Goal: Transaction & Acquisition: Purchase product/service

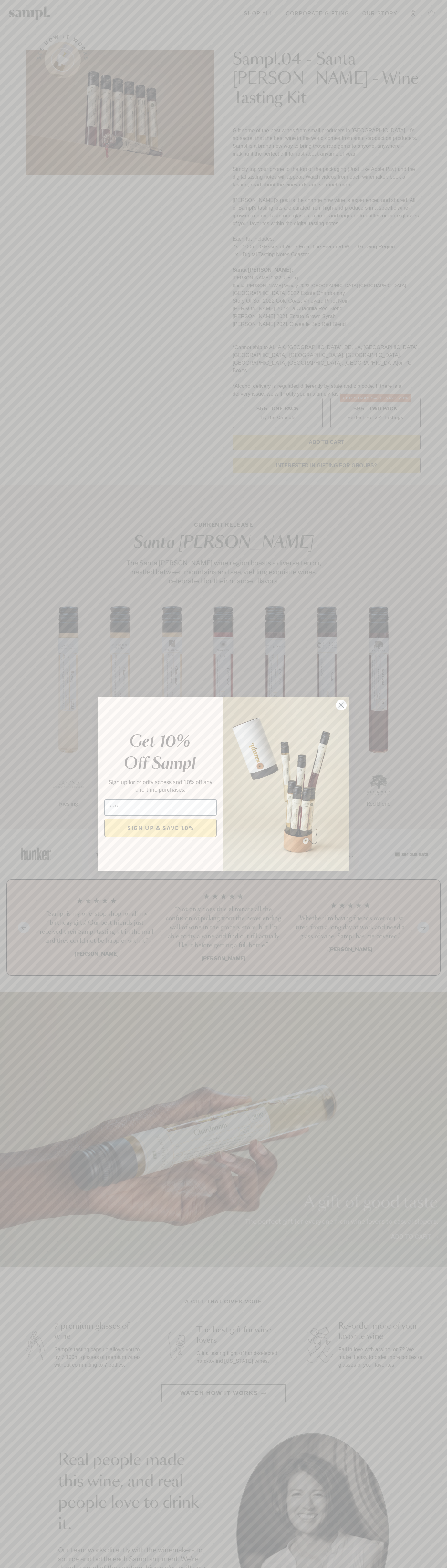
click at [341, 705] on icon "Close dialog" at bounding box center [341, 705] width 4 height 4
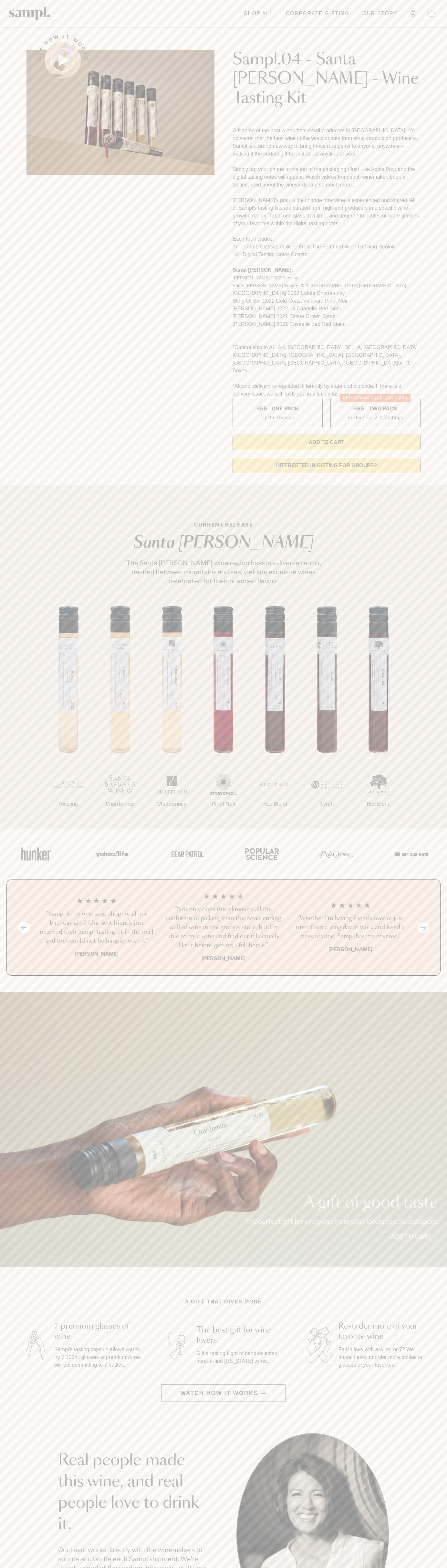
click at [206, 7] on header "Toggle navigation menu Shop All Corporate Gifting Our Story Account Story Shop …" at bounding box center [224, 13] width 447 height 27
click at [434, 522] on section "CURRENT RELEASE Santa Barbara The Santa Barbara wine region boasts a diverse te…" at bounding box center [224, 657] width 447 height 343
click at [70, 1567] on html "Skip to main content Toggle navigation menu Shop All Corporate Gifting Our Stor…" at bounding box center [224, 1304] width 447 height 2608
click at [24, 649] on div "1/7 Riesling 2/7 Chardonnay 3/7" at bounding box center [224, 717] width 447 height 222
click at [375, 398] on label "Christmas SALE! Save 20% $95 - Two Pack Perfect For 2-4 Tastings" at bounding box center [375, 413] width 90 height 30
